Goal: Task Accomplishment & Management: Complete application form

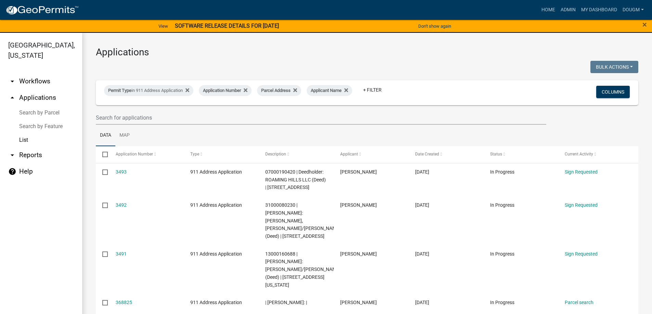
select select "3: 100"
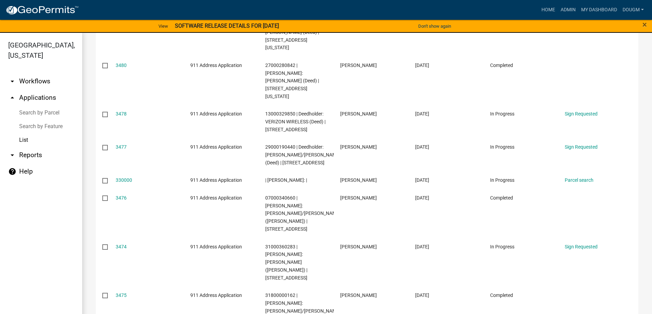
scroll to position [582, 0]
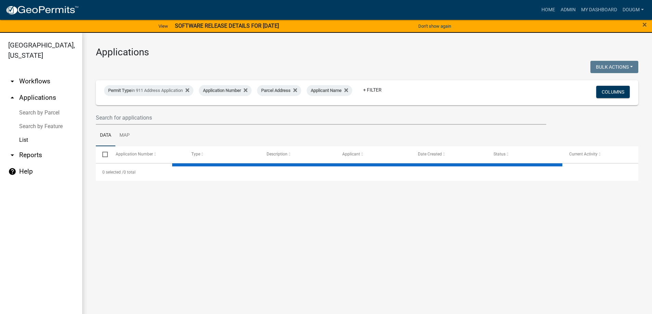
select select "3: 100"
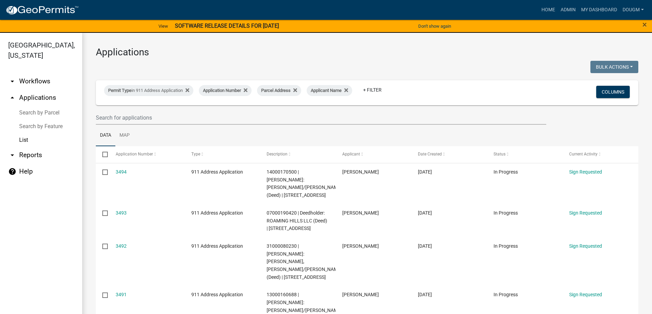
click at [24, 133] on link "List" at bounding box center [41, 140] width 82 height 14
click at [643, 24] on span "×" at bounding box center [644, 25] width 4 height 10
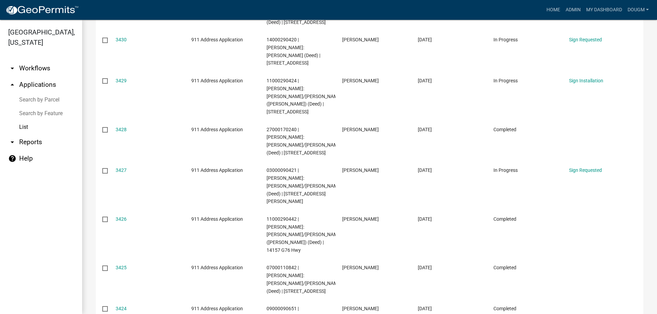
scroll to position [3599, 0]
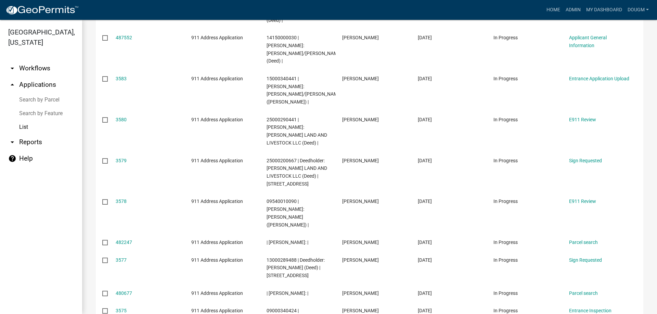
scroll to position [190, 0]
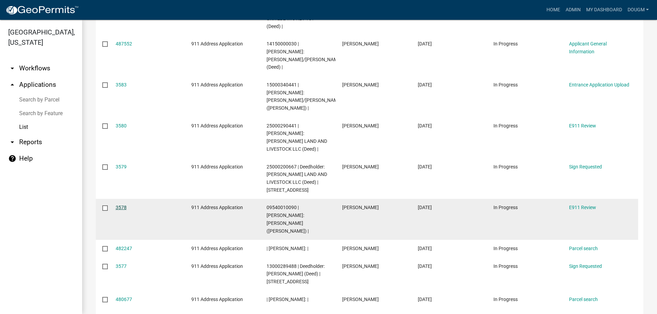
click at [123, 205] on link "3578" at bounding box center [121, 207] width 11 height 5
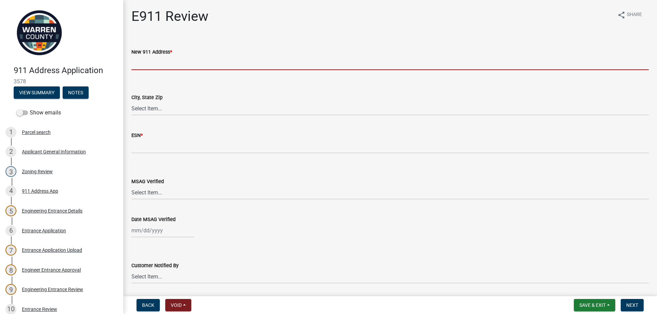
click at [163, 64] on input "New 911 Address *" at bounding box center [389, 63] width 517 height 14
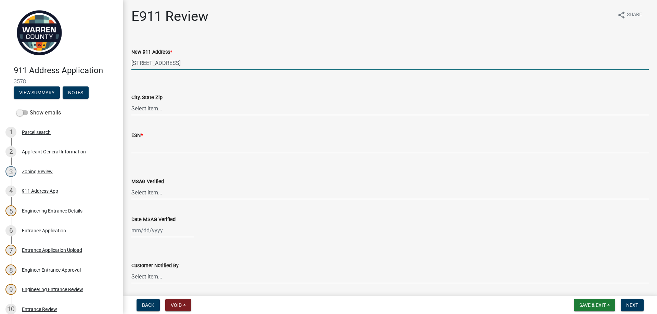
type input "8460 46th Lane"
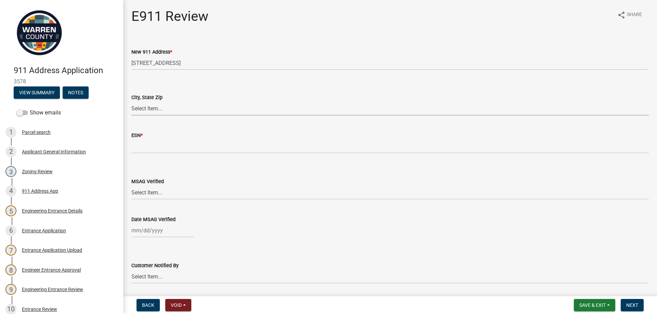
click at [155, 106] on select "Select Item... Ackworth, IA 50001 Bevington, IA 50033 Carlisle, IA 50047 Cummin…" at bounding box center [389, 109] width 517 height 14
click at [131, 102] on select "Select Item... Ackworth, IA 50001 Bevington, IA 50033 Carlisle, IA 50047 Cummin…" at bounding box center [389, 109] width 517 height 14
select select "111ac02c-e6c4-412e-ba06-5c8cdd523875"
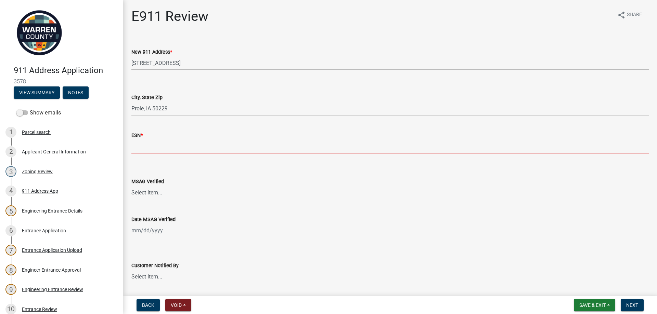
click at [147, 152] on input "text" at bounding box center [389, 147] width 517 height 14
type input "7931"
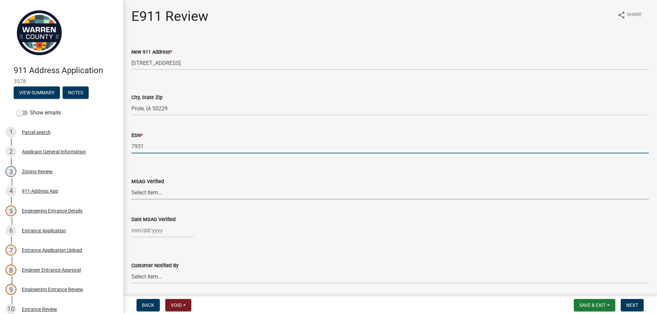
click at [144, 194] on select "Select Item... Yes No" at bounding box center [389, 193] width 517 height 14
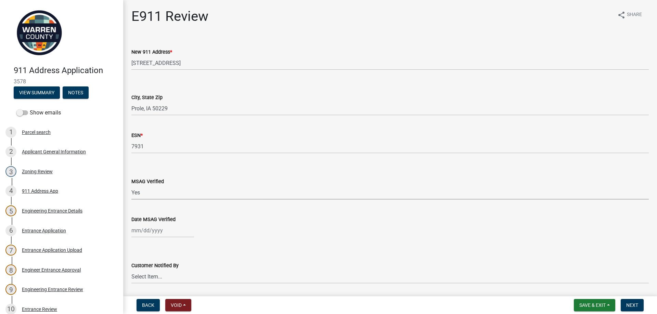
click at [131, 186] on select "Select Item... Yes No" at bounding box center [389, 193] width 517 height 14
select select "8c22a609-d59d-42b1-8a9a-85abc4109515"
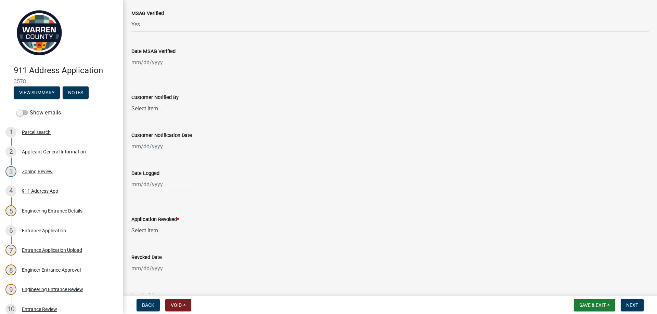
scroll to position [171, 0]
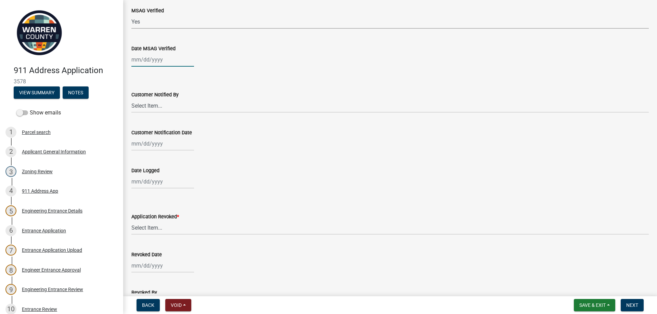
click at [152, 61] on div at bounding box center [162, 60] width 63 height 14
select select "10"
select select "2025"
click at [147, 104] on div "7" at bounding box center [149, 107] width 11 height 11
type input "10/07/2025"
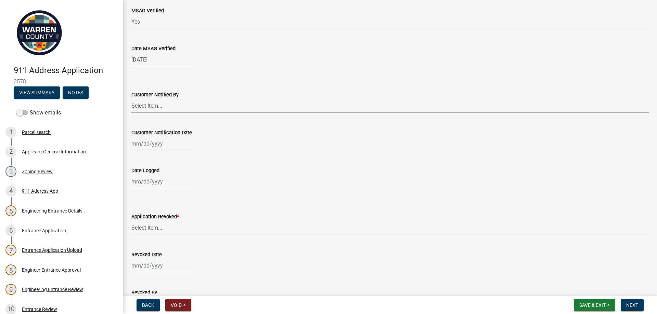
click at [142, 109] on select "Select Item... Phone Letter Phone and Letter" at bounding box center [389, 106] width 517 height 14
click at [131, 99] on select "Select Item... Phone Letter Phone and Letter" at bounding box center [389, 106] width 517 height 14
select select "776e5866-48fe-4455-8c4b-917c3f553778"
click at [140, 144] on div at bounding box center [162, 144] width 63 height 14
select select "10"
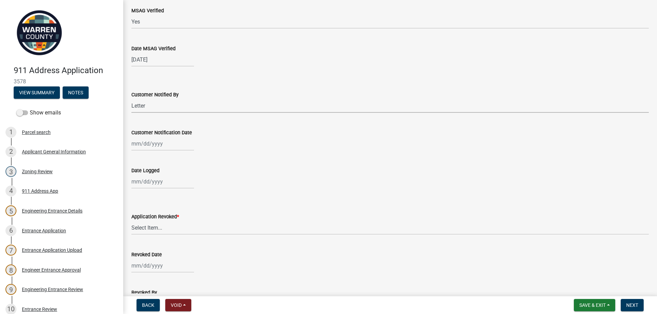
select select "2025"
click at [148, 191] on div "7" at bounding box center [149, 191] width 11 height 11
type input "10/07/2025"
click at [141, 183] on div at bounding box center [162, 182] width 63 height 14
select select "10"
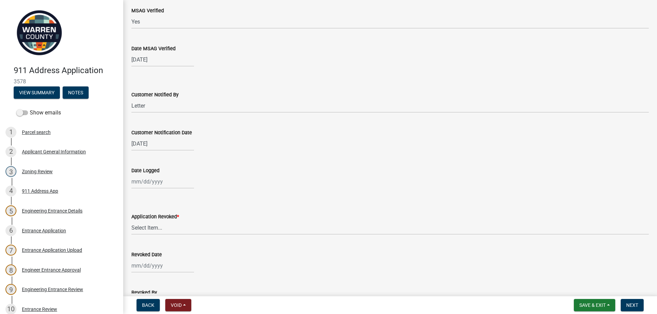
select select "2025"
click at [149, 230] on div "7" at bounding box center [149, 229] width 11 height 11
type input "10/07/2025"
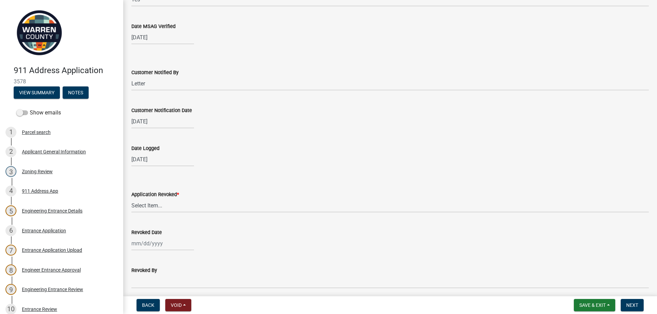
scroll to position [274, 0]
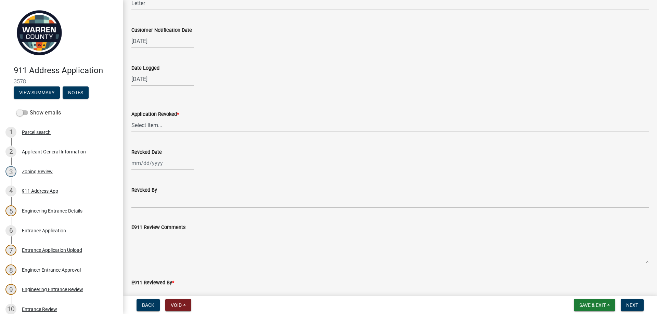
click at [146, 125] on select "Select Item... Yes No" at bounding box center [389, 125] width 517 height 14
click at [131, 118] on select "Select Item... Yes No" at bounding box center [389, 125] width 517 height 14
select select "c98b9208-48c9-4ce6-b75d-2f61592d01a5"
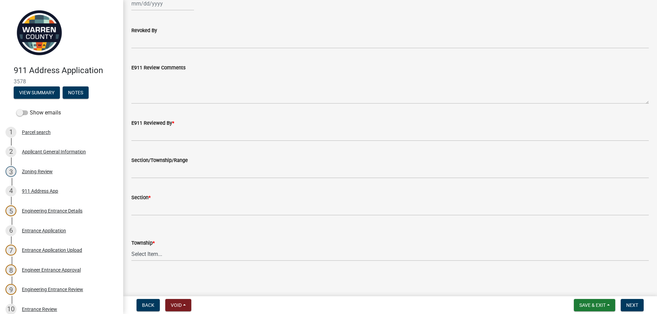
scroll to position [434, 0]
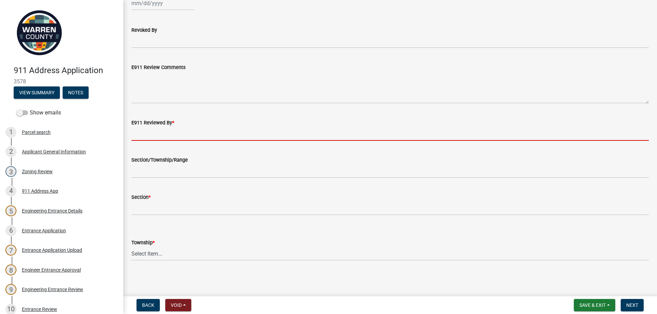
click at [147, 136] on input "E911 Reviewed By *" at bounding box center [389, 134] width 517 height 14
type input "Doug McCasland"
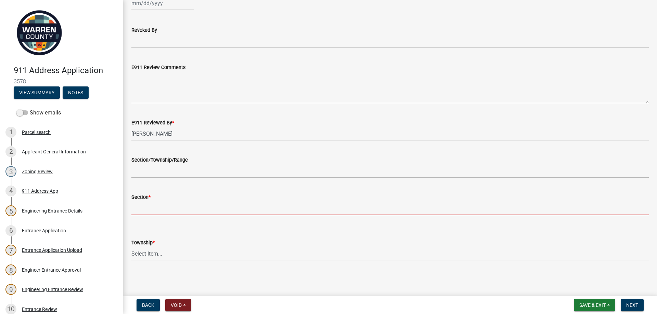
click at [149, 206] on input "Section *" at bounding box center [389, 208] width 517 height 14
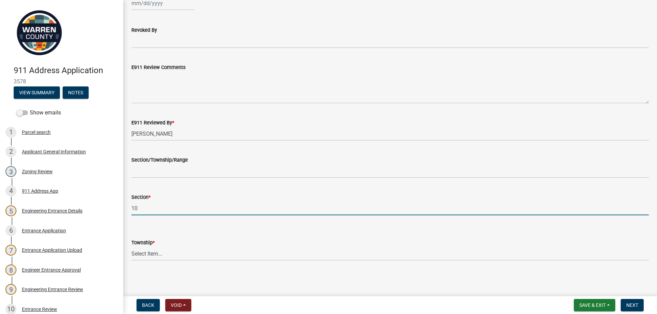
type input "10"
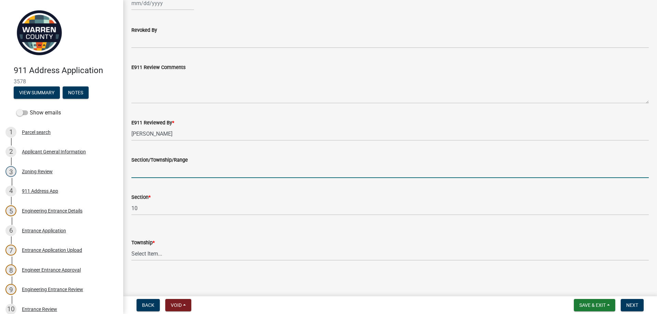
click at [143, 174] on input "Section/Township/Range" at bounding box center [389, 171] width 517 height 14
type input "10-76-25"
click at [139, 256] on select "Select Item... Allen Belmont Greenfield Jackson Jefferson Liberty E. Lincoln W.…" at bounding box center [389, 254] width 517 height 14
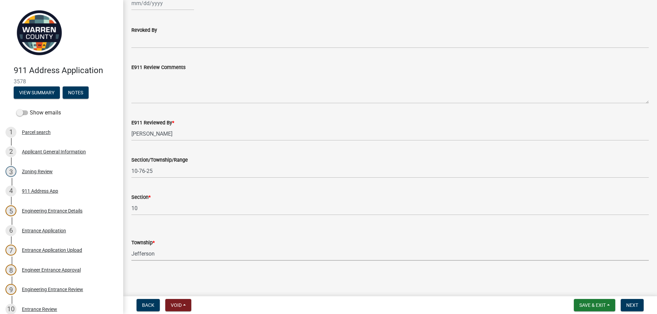
click at [131, 247] on select "Select Item... Allen Belmont Greenfield Jackson Jefferson Liberty E. Lincoln W.…" at bounding box center [389, 254] width 517 height 14
select select "2df1fdac-6d17-4bc4-b802-ee7636288e06"
click at [634, 306] on span "Next" at bounding box center [632, 305] width 12 height 5
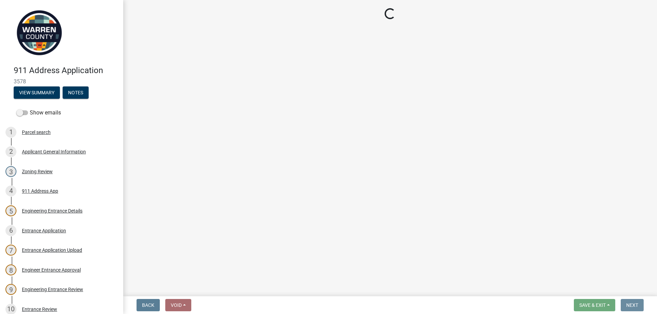
scroll to position [0, 0]
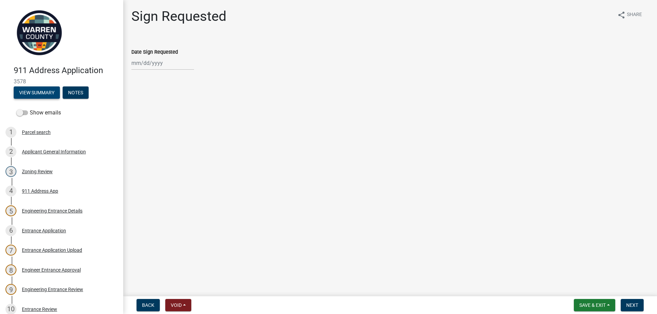
click at [28, 92] on button "View Summary" at bounding box center [37, 93] width 46 height 12
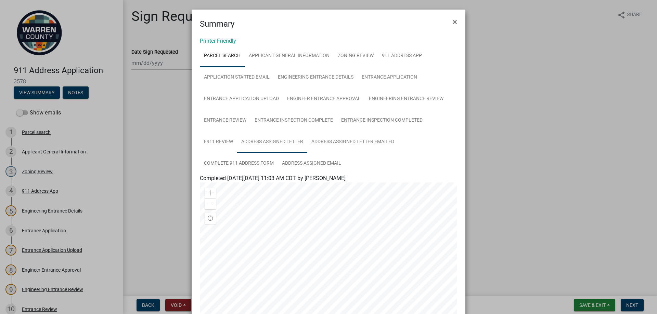
click at [271, 140] on link "Address Assigned Letter" at bounding box center [272, 142] width 70 height 22
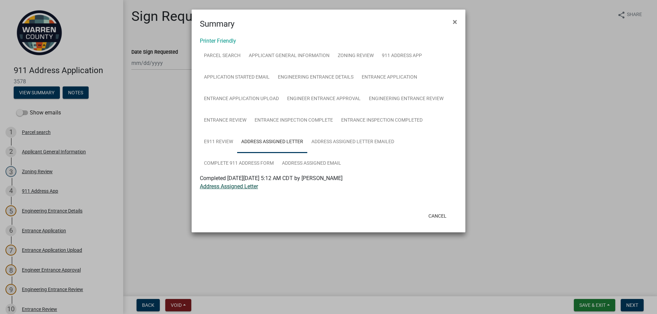
click at [229, 187] on link "Address Assigned Letter" at bounding box center [229, 186] width 58 height 6
click at [436, 216] on button "Cancel" at bounding box center [437, 216] width 29 height 12
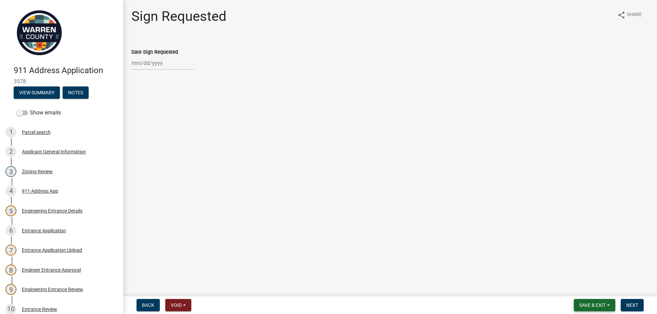
click at [595, 306] on span "Save & Exit" at bounding box center [592, 305] width 26 height 5
click at [577, 288] on button "Save & Exit" at bounding box center [587, 287] width 55 height 16
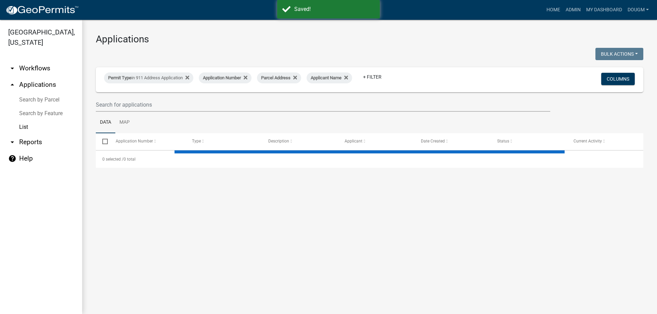
select select "3: 100"
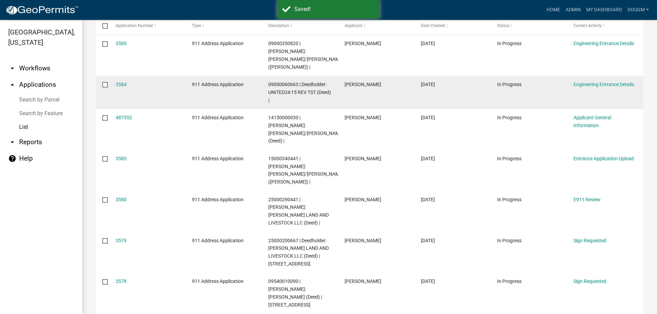
scroll to position [137, 0]
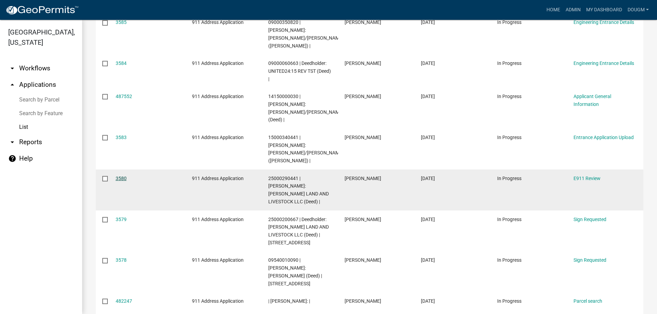
click at [120, 176] on link "3580" at bounding box center [121, 178] width 11 height 5
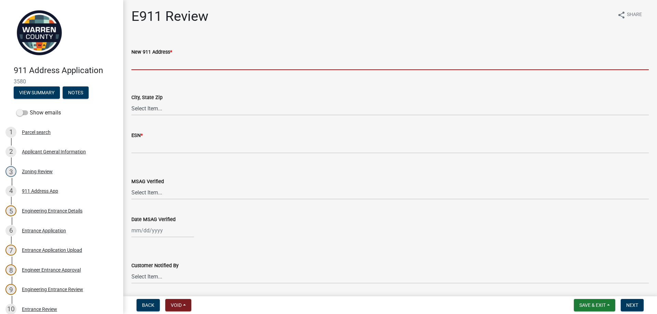
click at [151, 62] on input "New 911 Address *" at bounding box center [389, 63] width 517 height 14
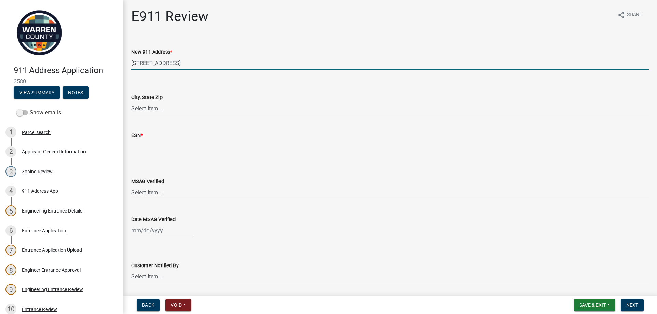
type input "11123 200th Avenue"
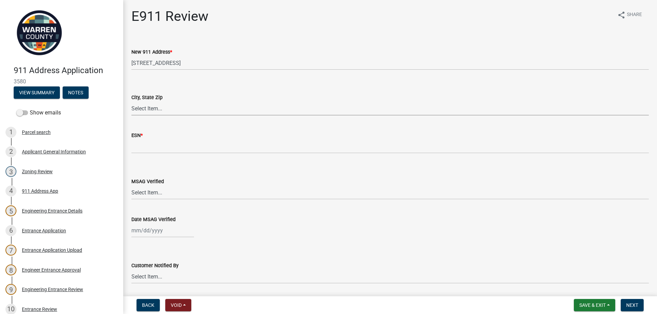
click at [144, 108] on select "Select Item... Ackworth, IA 50001 Bevington, IA 50033 Carlisle, IA 50047 Cummin…" at bounding box center [389, 109] width 517 height 14
click at [131, 102] on select "Select Item... Ackworth, IA 50001 Bevington, IA 50033 Carlisle, IA 50047 Cummin…" at bounding box center [389, 109] width 517 height 14
select select "5ff349fa-781c-44b0-807e-02d22f4e9f0f"
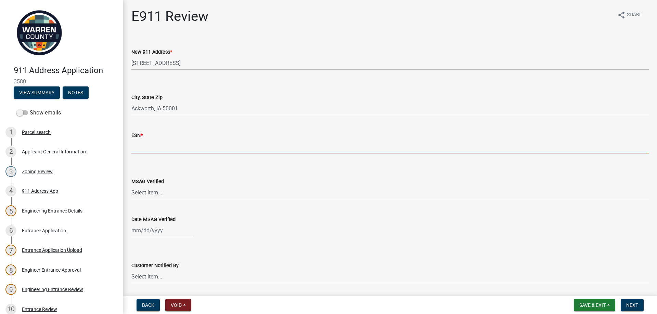
click at [138, 145] on input "text" at bounding box center [389, 147] width 517 height 14
type input "4304"
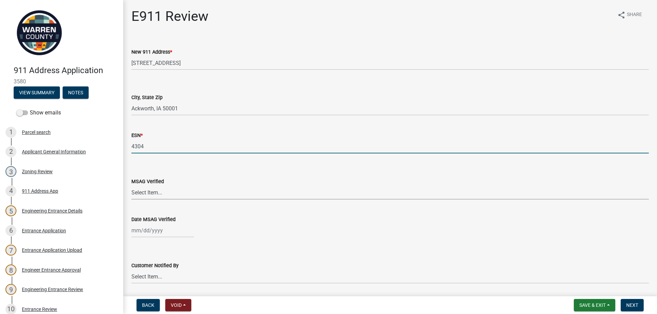
click at [148, 194] on select "Select Item... Yes No" at bounding box center [389, 193] width 517 height 14
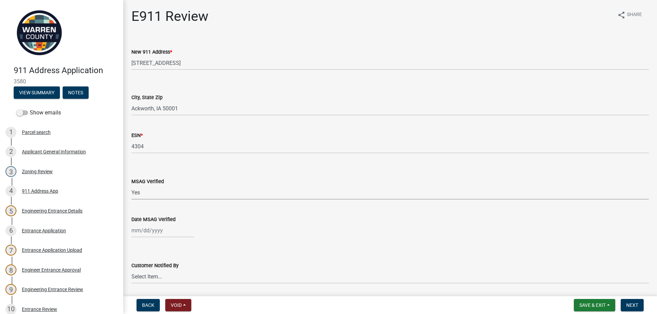
click at [131, 186] on select "Select Item... Yes No" at bounding box center [389, 193] width 517 height 14
select select "8c22a609-d59d-42b1-8a9a-85abc4109515"
click at [142, 232] on div at bounding box center [162, 231] width 63 height 14
select select "10"
select select "2025"
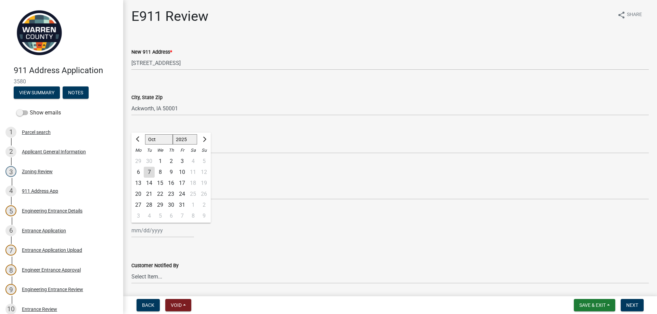
click at [152, 171] on div "7" at bounding box center [149, 172] width 11 height 11
type input "10/07/2025"
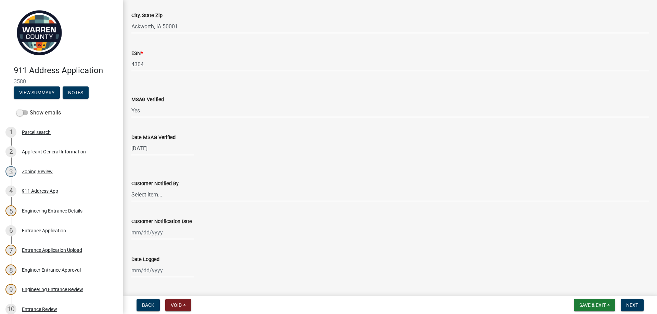
scroll to position [103, 0]
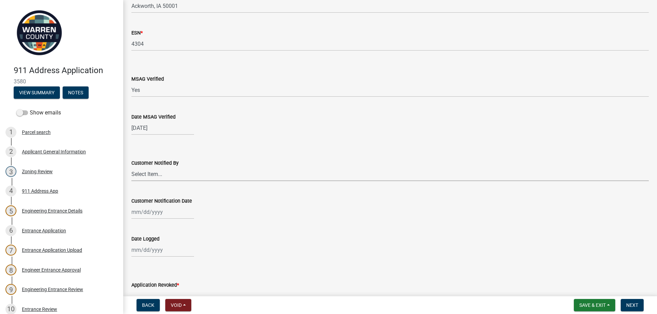
click at [149, 171] on select "Select Item... Phone Letter Phone and Letter" at bounding box center [389, 174] width 517 height 14
click at [131, 167] on select "Select Item... Phone Letter Phone and Letter" at bounding box center [389, 174] width 517 height 14
select select "776e5866-48fe-4455-8c4b-917c3f553778"
click at [143, 216] on div at bounding box center [162, 212] width 63 height 14
select select "10"
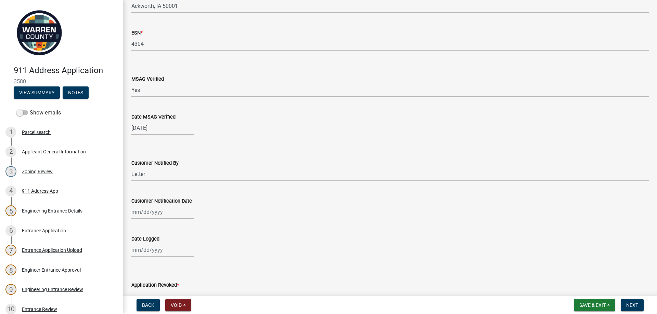
select select "2025"
click at [149, 155] on div "7" at bounding box center [149, 153] width 11 height 11
type input "10/07/2025"
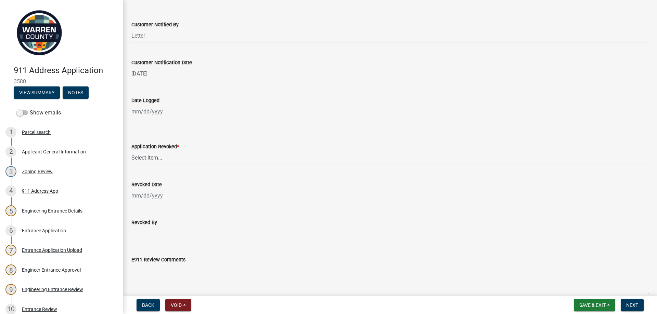
scroll to position [274, 0]
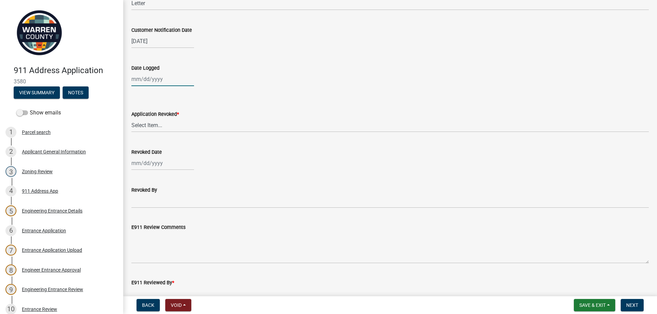
click at [149, 78] on div at bounding box center [162, 79] width 63 height 14
select select "10"
select select "2025"
click at [148, 125] on div "7" at bounding box center [149, 126] width 11 height 11
type input "10/07/2025"
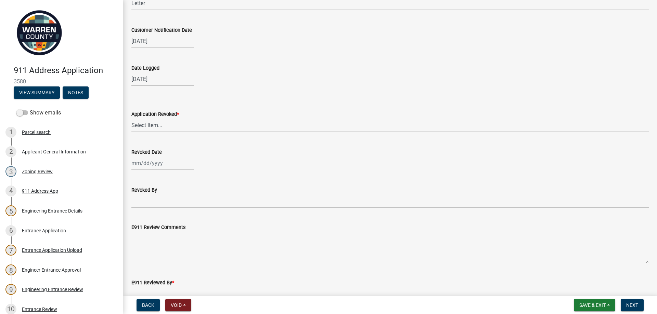
click at [147, 123] on select "Select Item... Yes No" at bounding box center [389, 125] width 517 height 14
click at [131, 118] on select "Select Item... Yes No" at bounding box center [389, 125] width 517 height 14
select select "c98b9208-48c9-4ce6-b75d-2f61592d01a5"
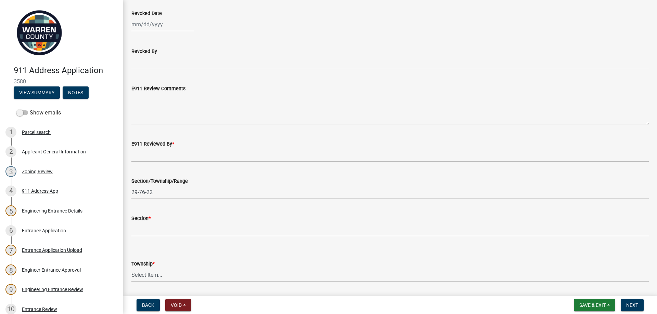
scroll to position [434, 0]
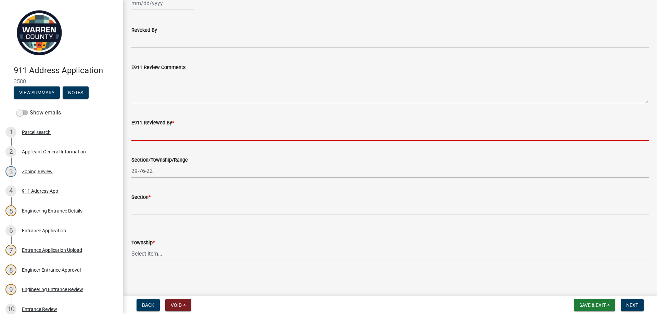
click at [143, 138] on input "E911 Reviewed By *" at bounding box center [389, 134] width 517 height 14
type input "Doug McCasland"
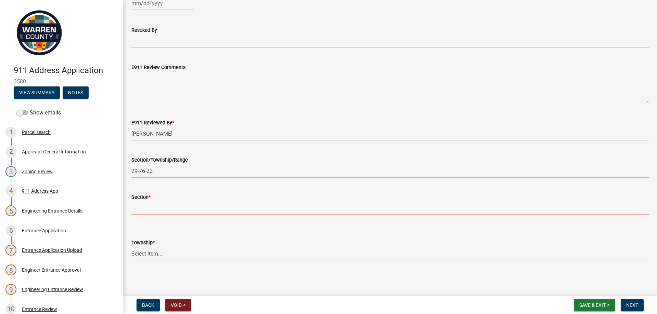
click at [141, 212] on input "Section *" at bounding box center [389, 208] width 517 height 14
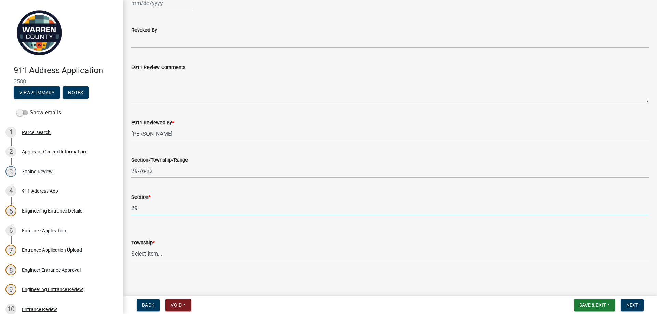
type input "29"
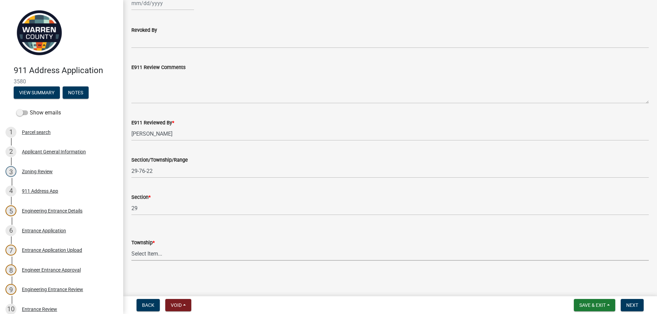
click at [139, 253] on select "Select Item... Allen Belmont Greenfield Jackson Jefferson Liberty E. Lincoln W.…" at bounding box center [389, 254] width 517 height 14
click at [131, 247] on select "Select Item... Allen Belmont Greenfield Jackson Jefferson Liberty E. Lincoln W.…" at bounding box center [389, 254] width 517 height 14
select select "18b7797c-4e1f-4ef3-bc20-b1c56743a8d6"
click at [635, 302] on button "Next" at bounding box center [632, 305] width 23 height 12
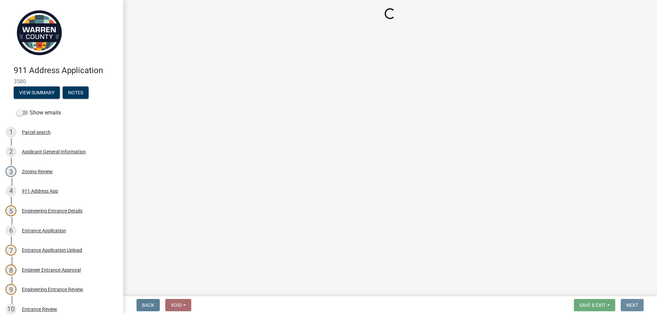
scroll to position [0, 0]
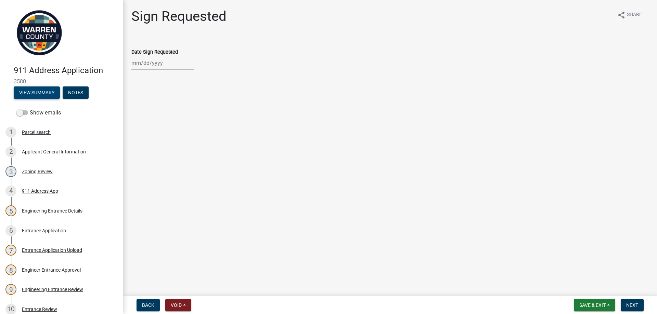
click at [42, 90] on button "View Summary" at bounding box center [37, 93] width 46 height 12
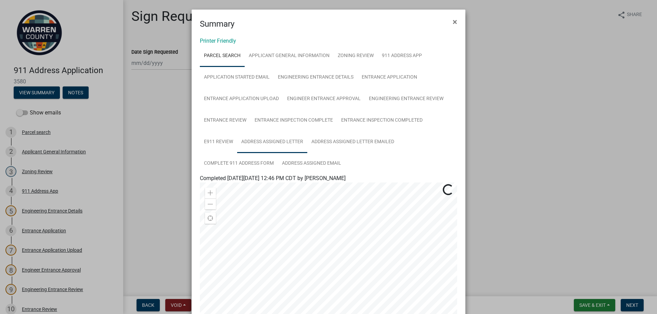
click at [278, 144] on link "Address Assigned Letter" at bounding box center [272, 142] width 70 height 22
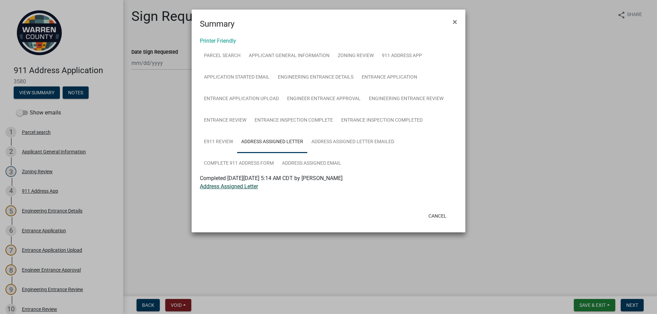
click at [229, 188] on link "Address Assigned Letter" at bounding box center [229, 186] width 58 height 6
click at [436, 214] on button "Cancel" at bounding box center [437, 216] width 29 height 12
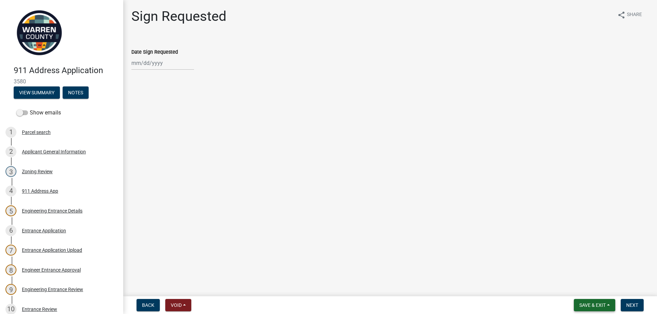
click at [591, 305] on span "Save & Exit" at bounding box center [592, 305] width 26 height 5
click at [582, 288] on button "Save & Exit" at bounding box center [587, 287] width 55 height 16
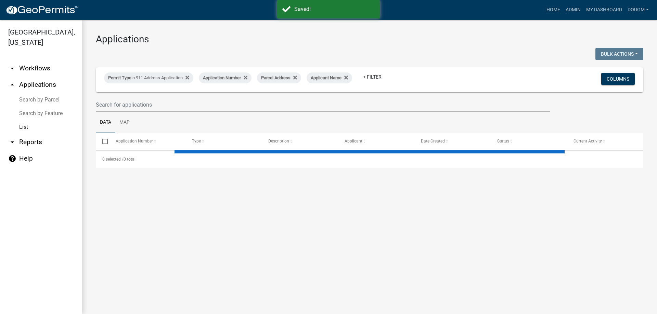
select select "3: 100"
